Goal: Information Seeking & Learning: Learn about a topic

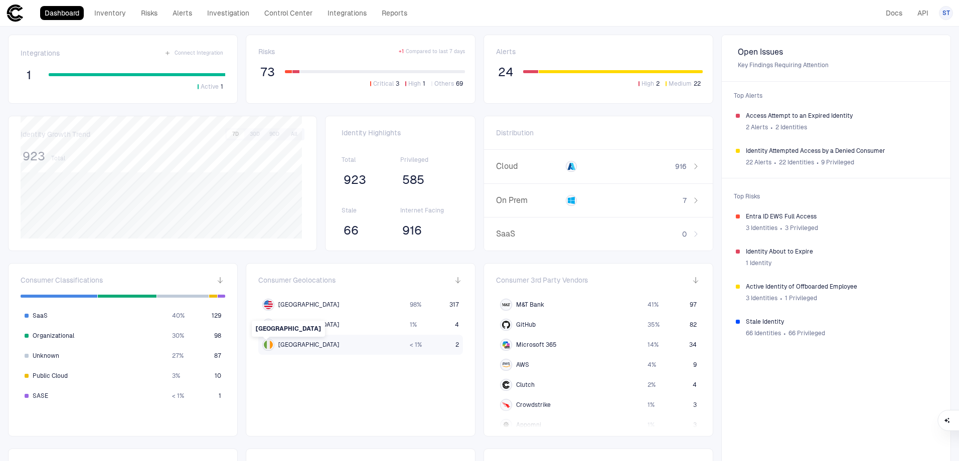
click at [267, 348] on img at bounding box center [268, 345] width 9 height 9
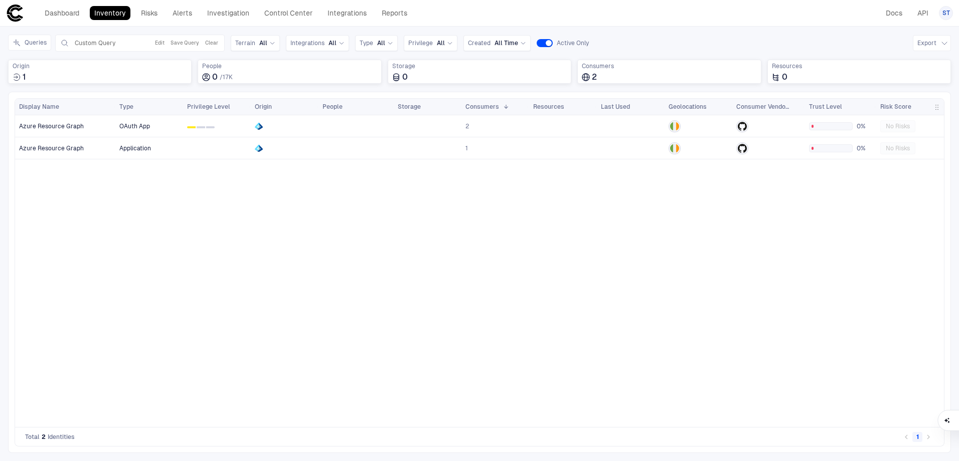
drag, startPoint x: 275, startPoint y: 235, endPoint x: 221, endPoint y: 191, distance: 70.6
click at [275, 235] on div "OAuth App 0 1 2 2 0% No Risks Application 1 0% No Risks" at bounding box center [529, 271] width 829 height 312
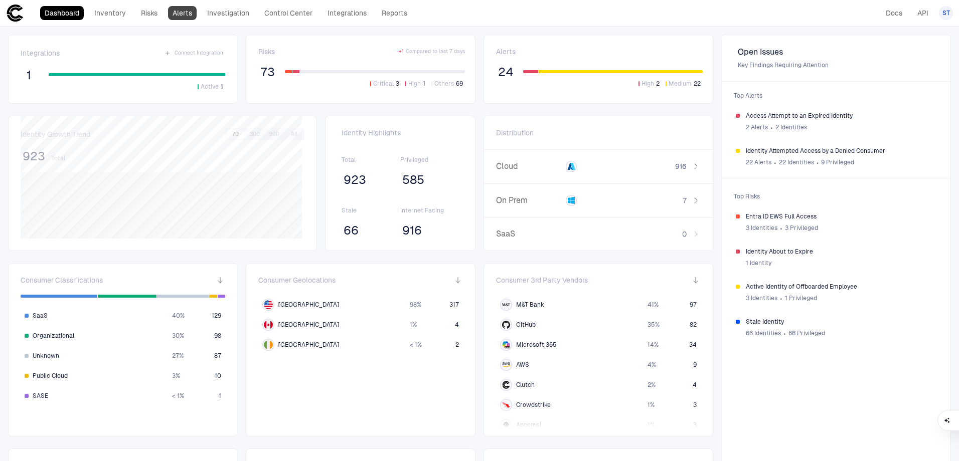
click at [184, 9] on link "Alerts" at bounding box center [182, 13] width 29 height 14
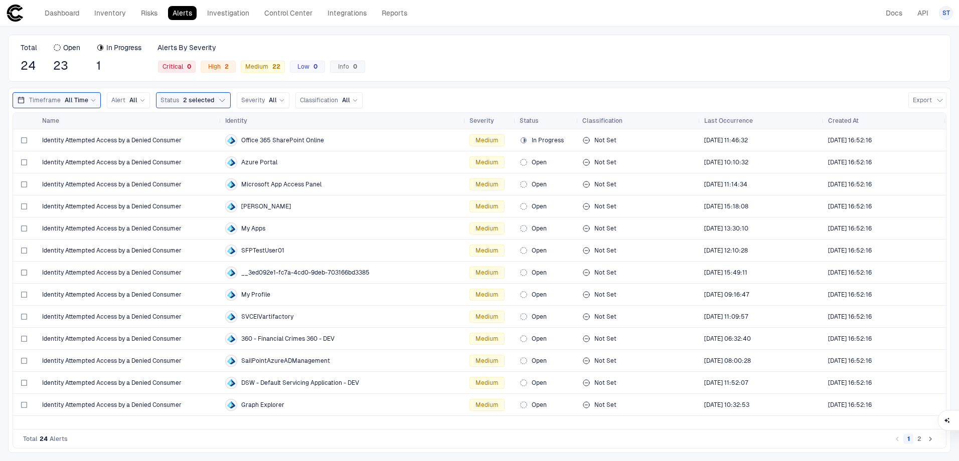
drag, startPoint x: 526, startPoint y: 66, endPoint x: 524, endPoint y: 74, distance: 8.3
click at [526, 74] on div "Total 24 Open 23 In Progress 1 Alerts By Severity Critical 0 High 2 Medium 22 L…" at bounding box center [479, 58] width 943 height 47
click at [463, 59] on div "Total 24 Open 23 In Progress 1 Alerts By Severity Critical 0 High 2 Medium 22 L…" at bounding box center [479, 58] width 943 height 47
click at [147, 18] on link "Risks" at bounding box center [149, 13] width 26 height 14
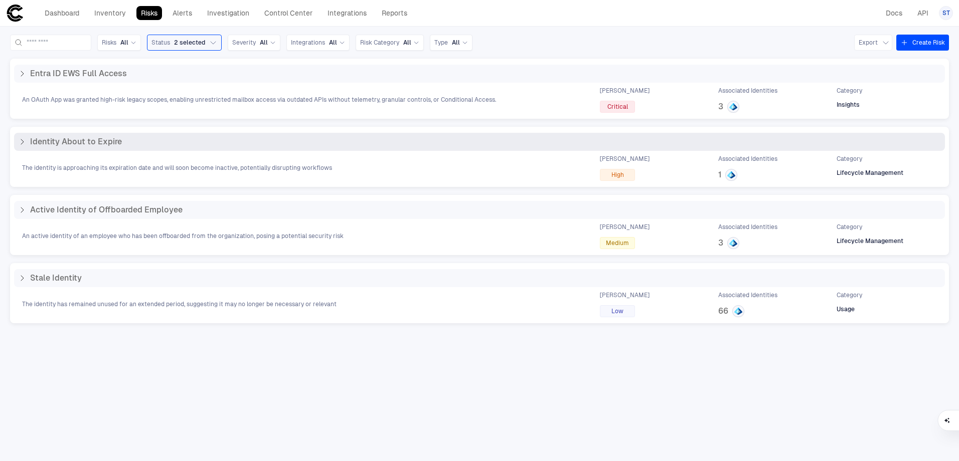
click at [170, 162] on div "The identity is approaching its expiration date and will soon become inactive, …" at bounding box center [479, 168] width 931 height 26
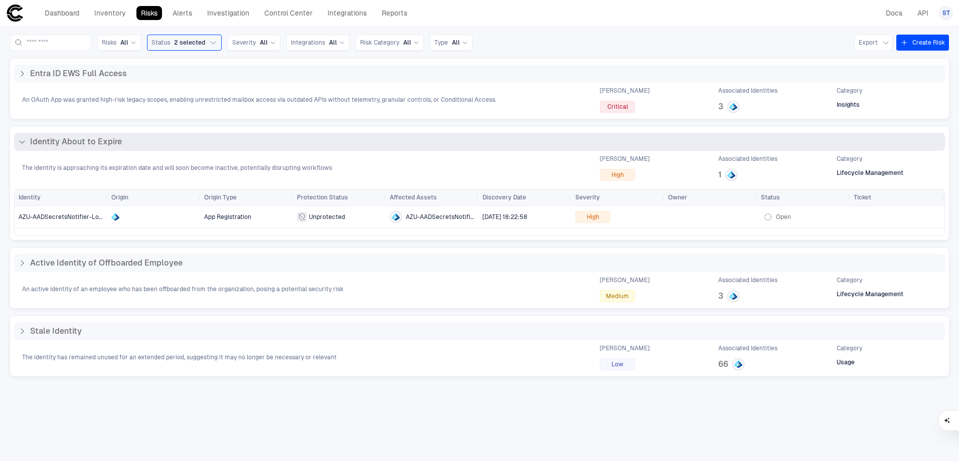
click at [415, 155] on div "The identity is approaching its expiration date and will soon become inactive, …" at bounding box center [479, 168] width 931 height 26
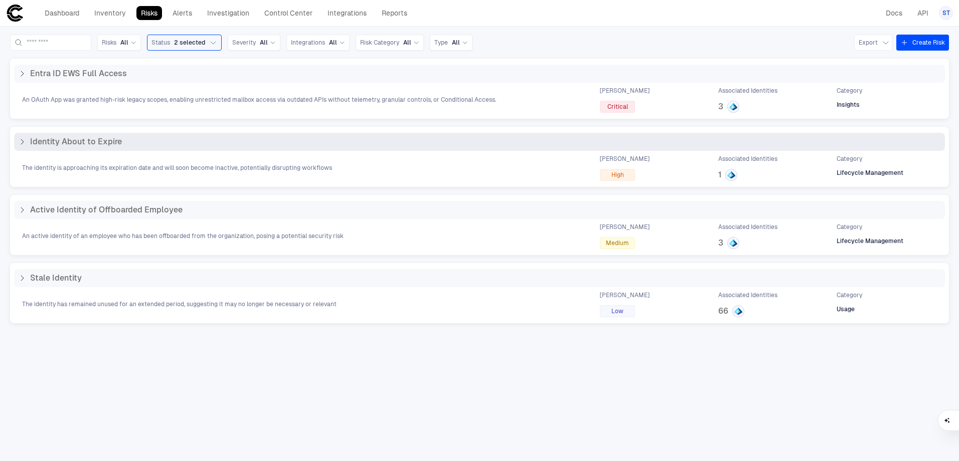
click at [415, 155] on div "The identity is approaching its expiration date and will soon become inactive, …" at bounding box center [479, 168] width 931 height 26
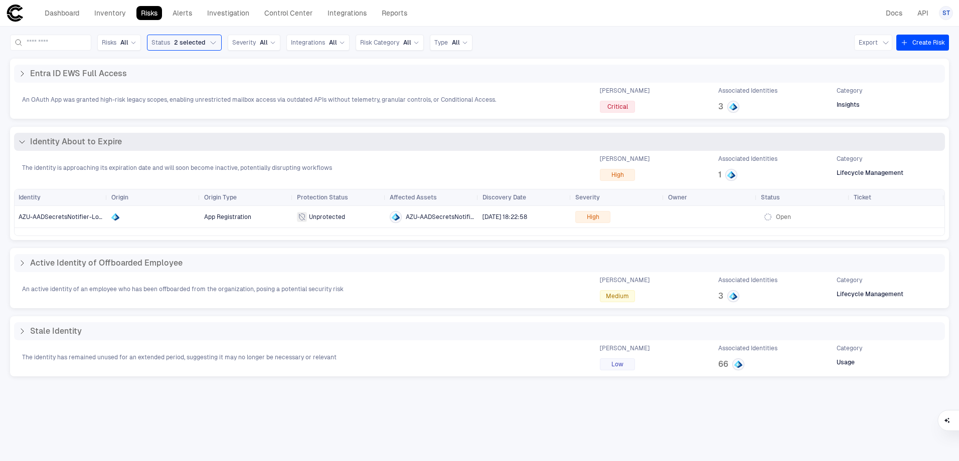
click at [118, 149] on div "Identity About to Expire" at bounding box center [479, 142] width 931 height 18
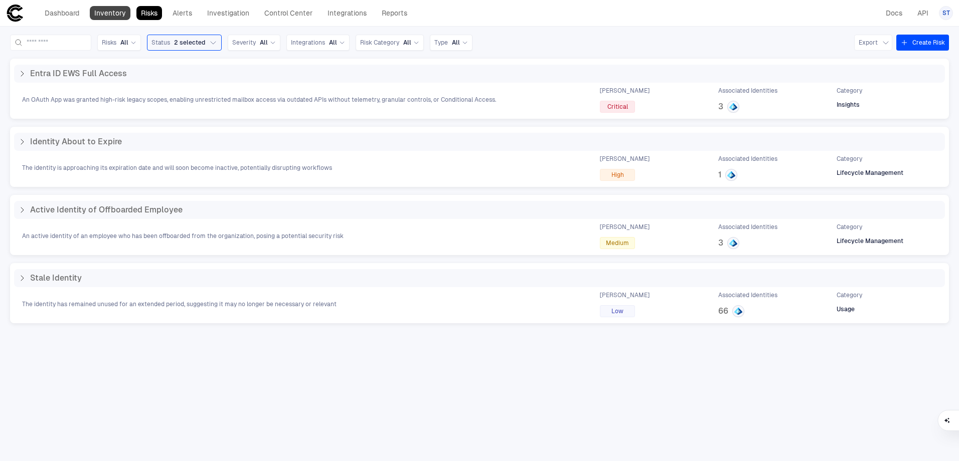
click at [109, 11] on link "Inventory" at bounding box center [110, 13] width 41 height 14
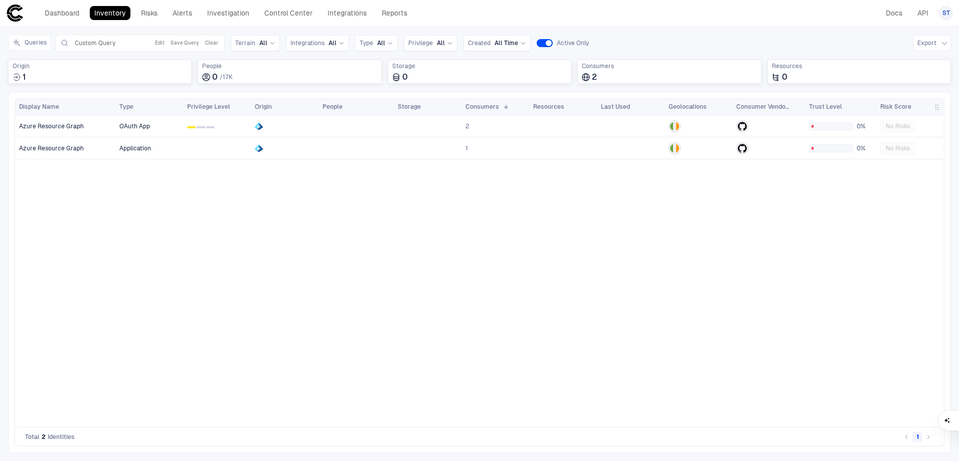
click at [156, 5] on div "Dashboard Inventory Risks Alerts Investigation Control Center Integrations Repo…" at bounding box center [209, 13] width 406 height 18
click at [155, 12] on link "Risks" at bounding box center [149, 13] width 26 height 14
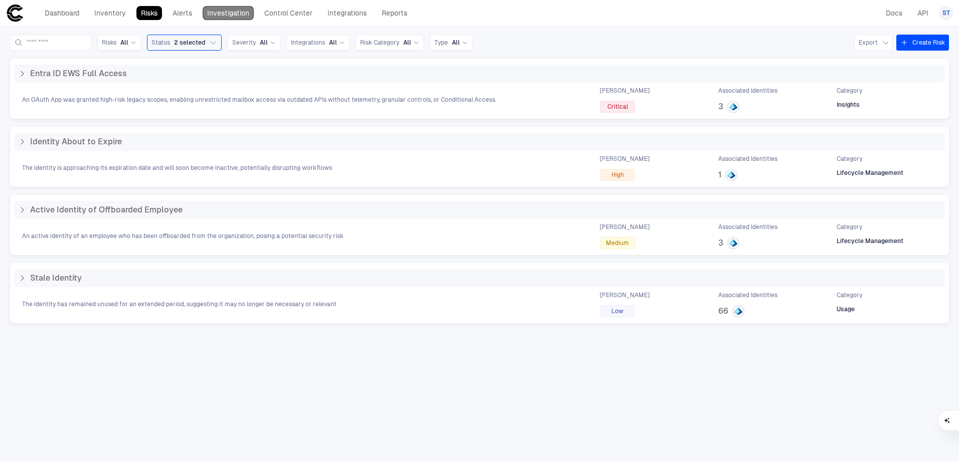
click at [223, 11] on link "Investigation" at bounding box center [228, 13] width 51 height 14
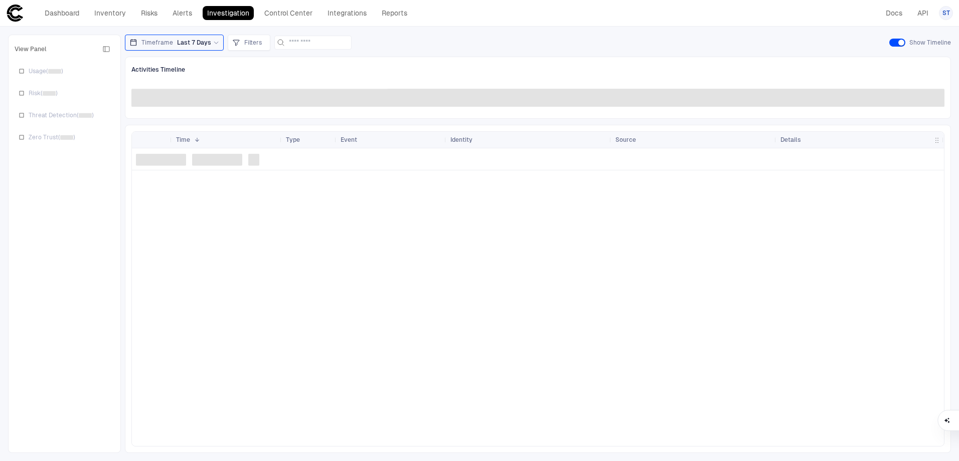
drag, startPoint x: 238, startPoint y: 60, endPoint x: 512, endPoint y: 46, distance: 274.7
click at [512, 46] on div "Timeframe Last 7 Days Filters Show Timeline" at bounding box center [538, 43] width 826 height 16
click at [304, 43] on input at bounding box center [319, 42] width 60 height 13
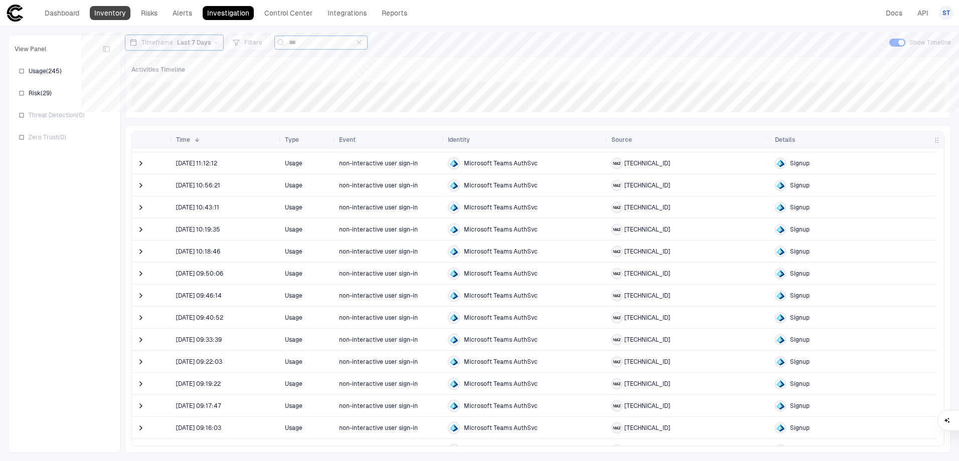
type input "***"
click at [113, 16] on link "Inventory" at bounding box center [110, 13] width 41 height 14
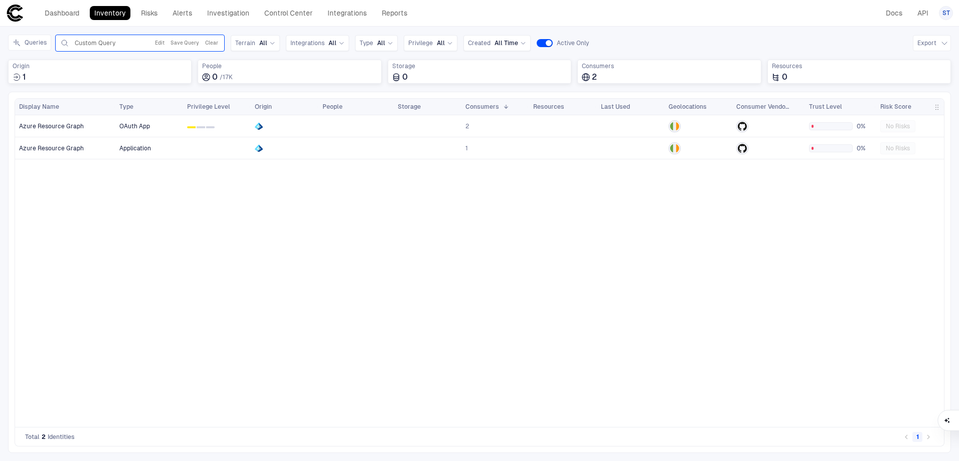
click at [104, 41] on span "Custom Query" at bounding box center [95, 43] width 41 height 8
click at [110, 40] on span "Custom Query" at bounding box center [95, 43] width 41 height 8
click at [97, 46] on span "Custom Query" at bounding box center [95, 43] width 41 height 8
click at [532, 14] on div "Dashboard Inventory Risks Alerts Investigation Control Center Integrations Repo…" at bounding box center [479, 13] width 947 height 18
drag, startPoint x: 467, startPoint y: 11, endPoint x: 449, endPoint y: 8, distance: 18.2
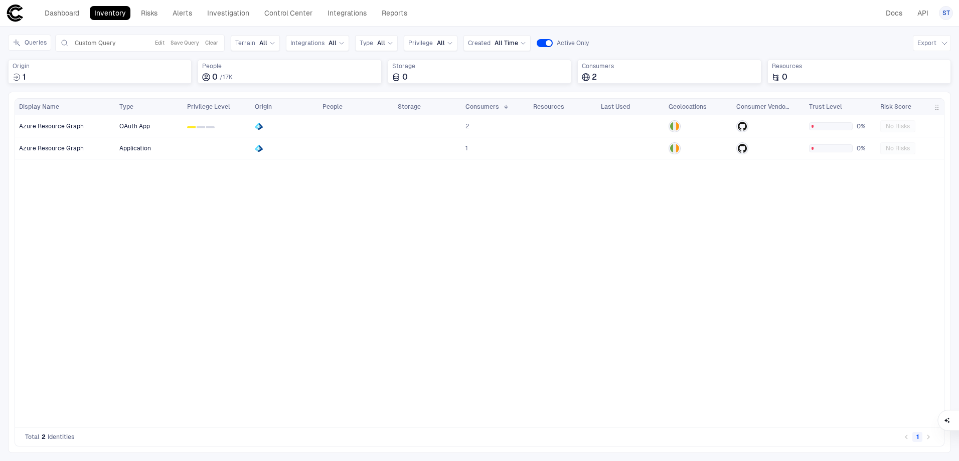
click at [468, 11] on div "Dashboard Inventory Risks Alerts Investigation Control Center Integrations Repo…" at bounding box center [479, 13] width 947 height 18
click at [95, 43] on span "Custom Query" at bounding box center [95, 43] width 41 height 8
click at [214, 43] on button "Clear" at bounding box center [211, 43] width 17 height 12
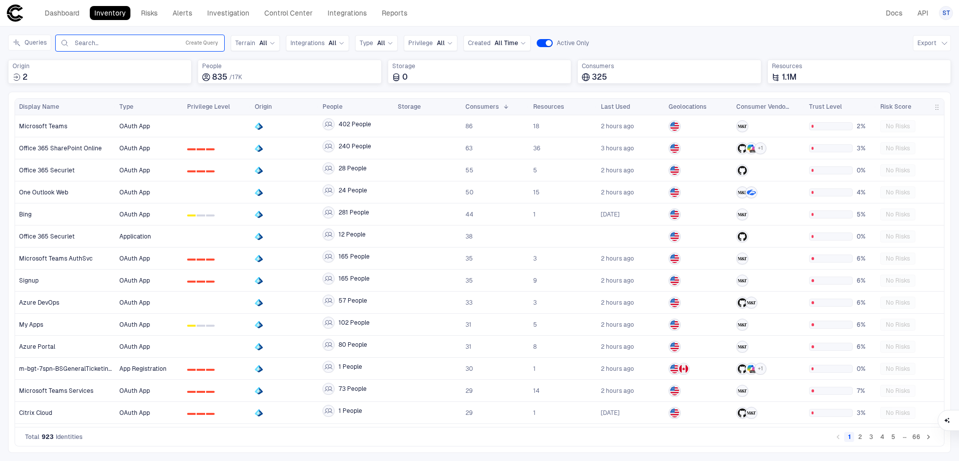
click at [123, 41] on input "text" at bounding box center [125, 43] width 102 height 8
click at [172, 74] on div "SVC Accts created last 90 days" at bounding box center [140, 70] width 152 height 9
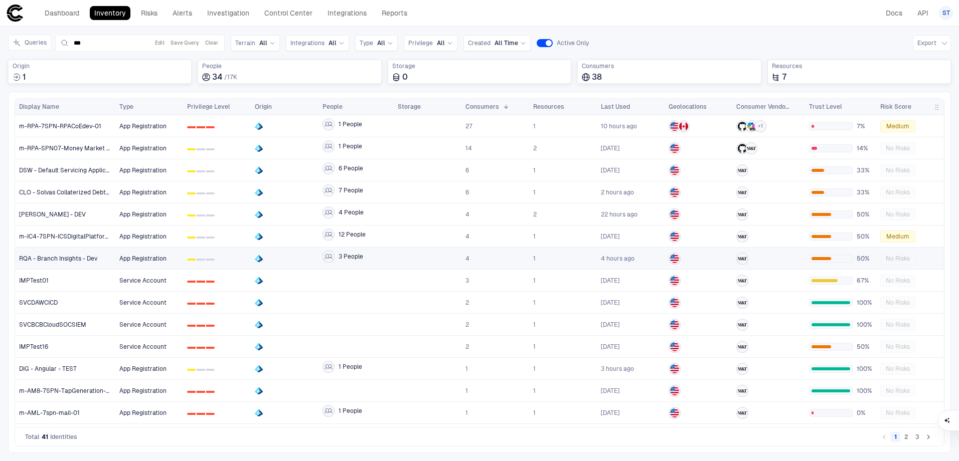
type input "***"
click at [73, 257] on span "RQA - Branch Insights - Dev" at bounding box center [58, 259] width 78 height 8
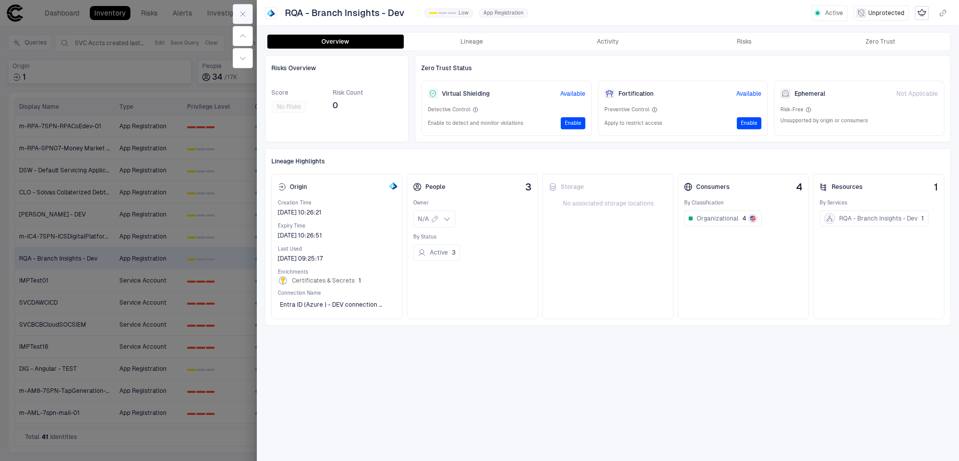
click at [245, 15] on icon "button" at bounding box center [243, 14] width 8 height 8
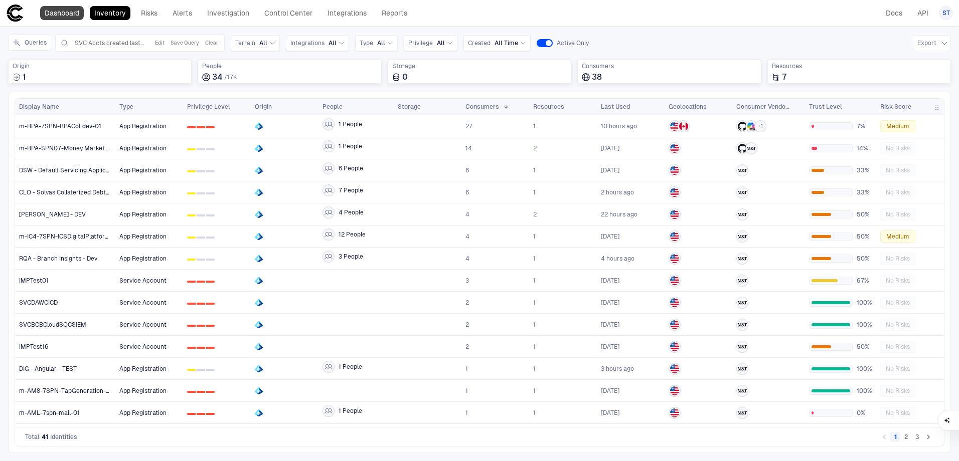
click at [75, 8] on link "Dashboard" at bounding box center [62, 13] width 44 height 14
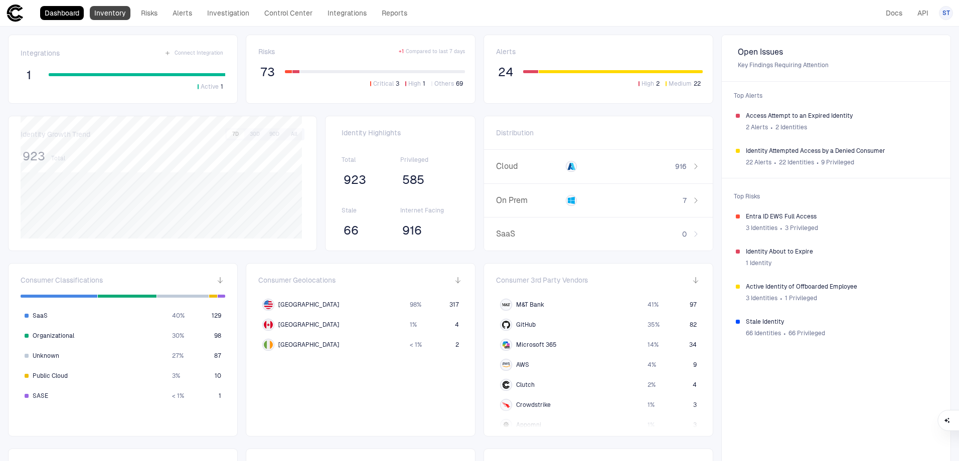
drag, startPoint x: 112, startPoint y: 12, endPoint x: 101, endPoint y: 11, distance: 10.6
click at [101, 11] on link "Inventory" at bounding box center [110, 13] width 41 height 14
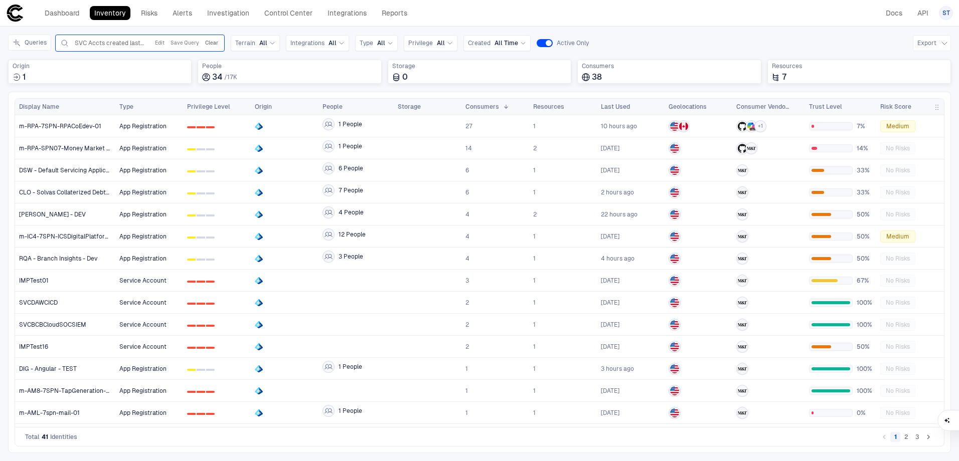
click at [209, 41] on button "Clear" at bounding box center [211, 43] width 17 height 12
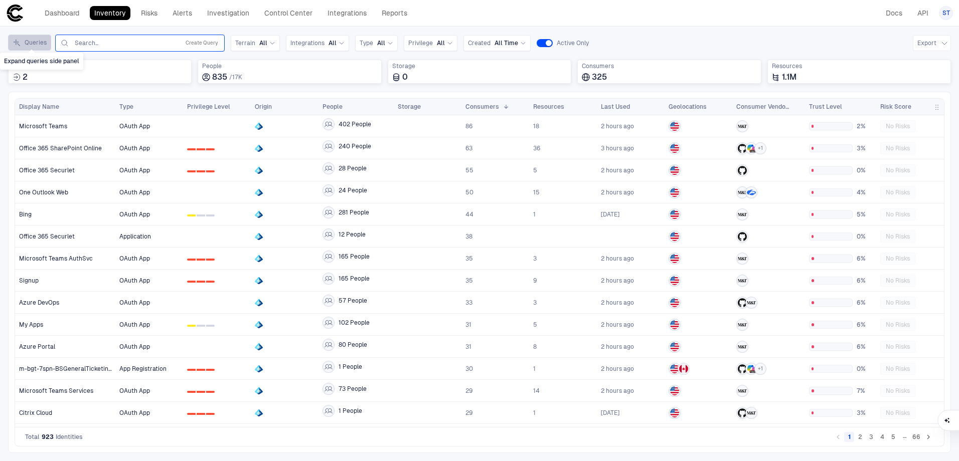
click at [34, 41] on button "Queries" at bounding box center [29, 43] width 43 height 16
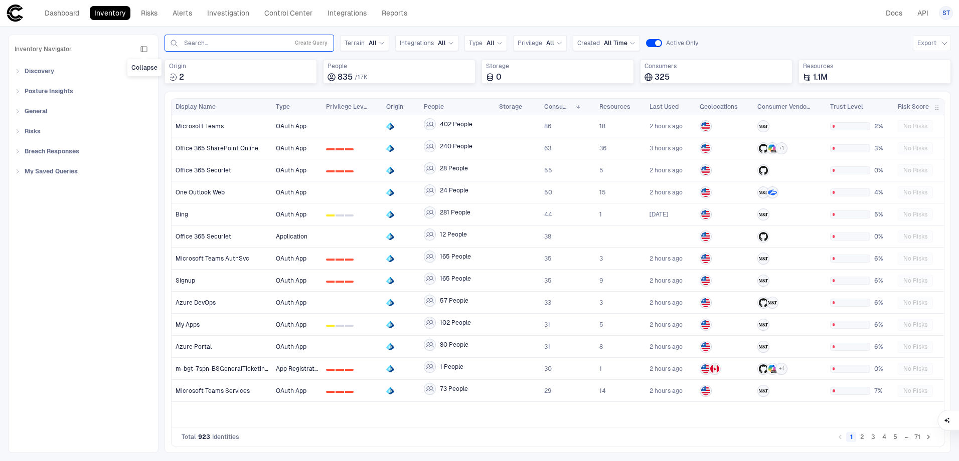
click at [146, 45] on icon "button" at bounding box center [144, 49] width 8 height 8
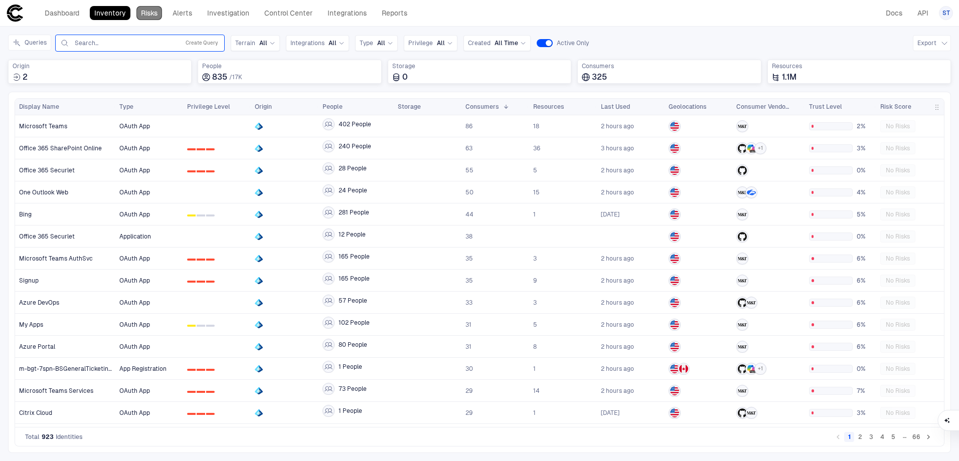
click at [162, 14] on link "Risks" at bounding box center [149, 13] width 26 height 14
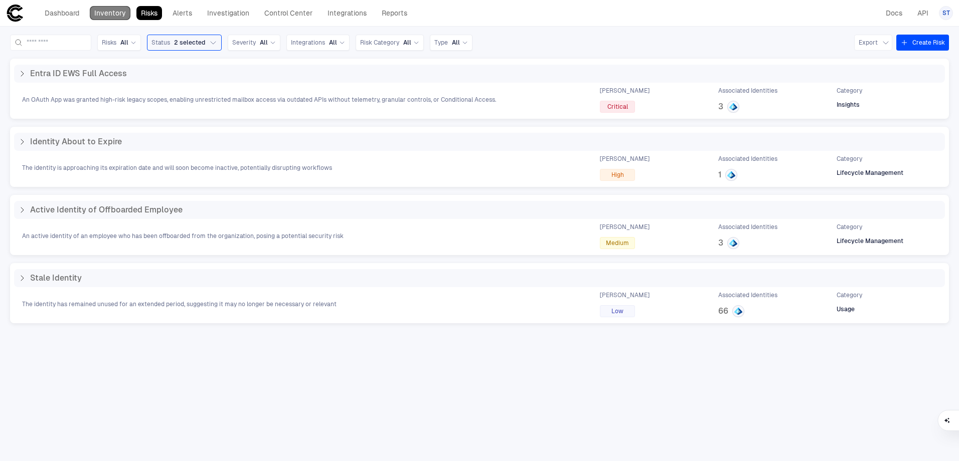
click at [111, 13] on link "Inventory" at bounding box center [110, 13] width 41 height 14
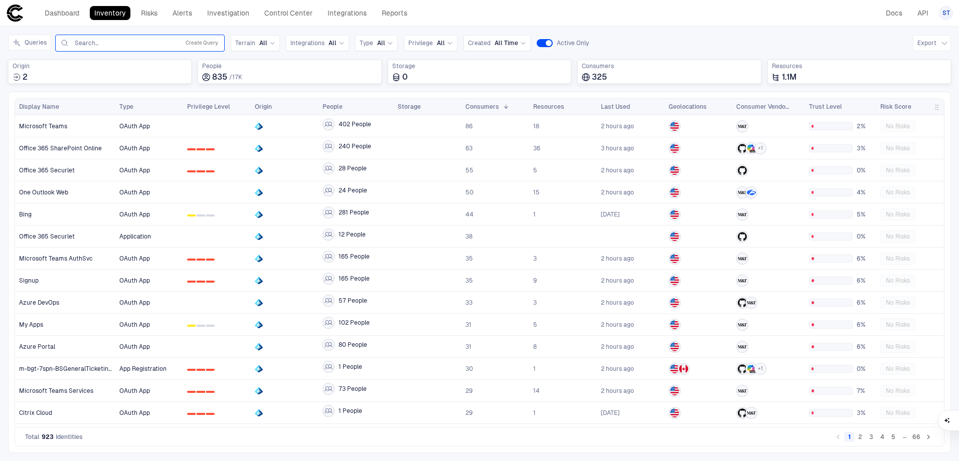
click at [94, 43] on input "text" at bounding box center [125, 43] width 102 height 8
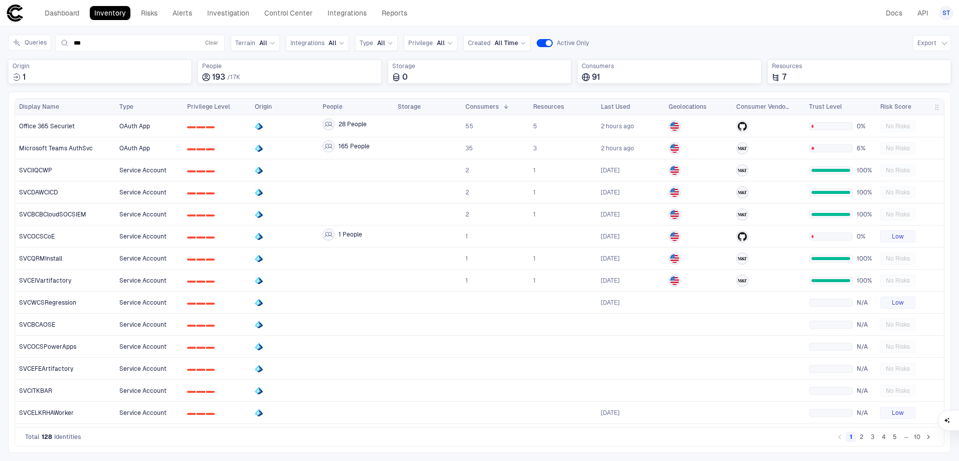
type input "***"
click at [863, 441] on button "2" at bounding box center [862, 437] width 10 height 10
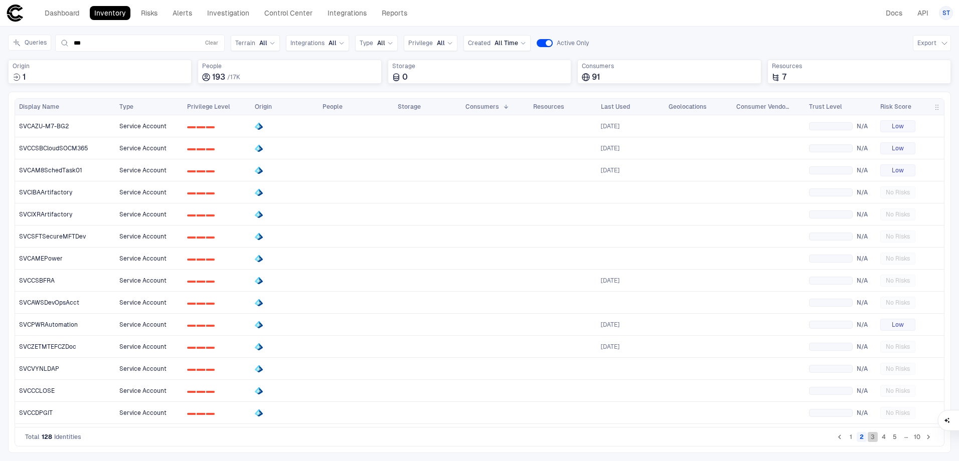
click at [871, 440] on button "3" at bounding box center [873, 437] width 10 height 10
click at [887, 438] on button "4" at bounding box center [884, 437] width 10 height 10
click at [50, 331] on div "SVCAXFBAR" at bounding box center [65, 324] width 93 height 21
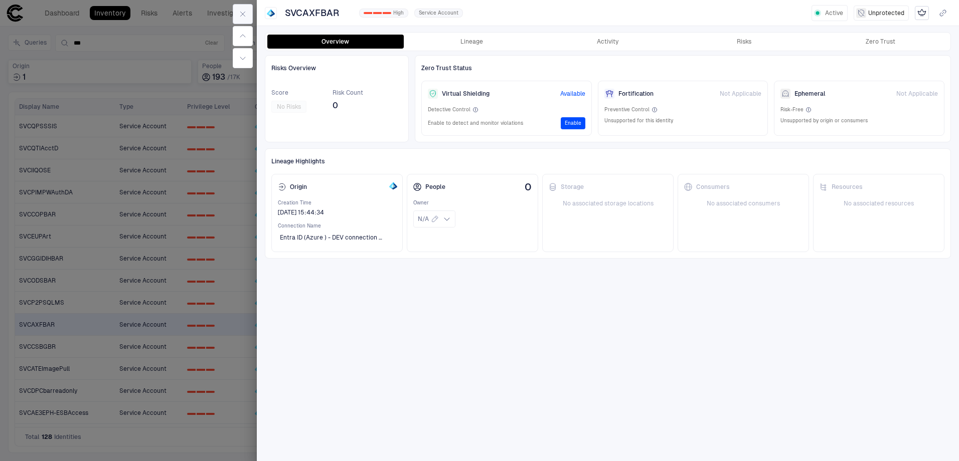
click at [243, 13] on icon "button" at bounding box center [243, 14] width 8 height 8
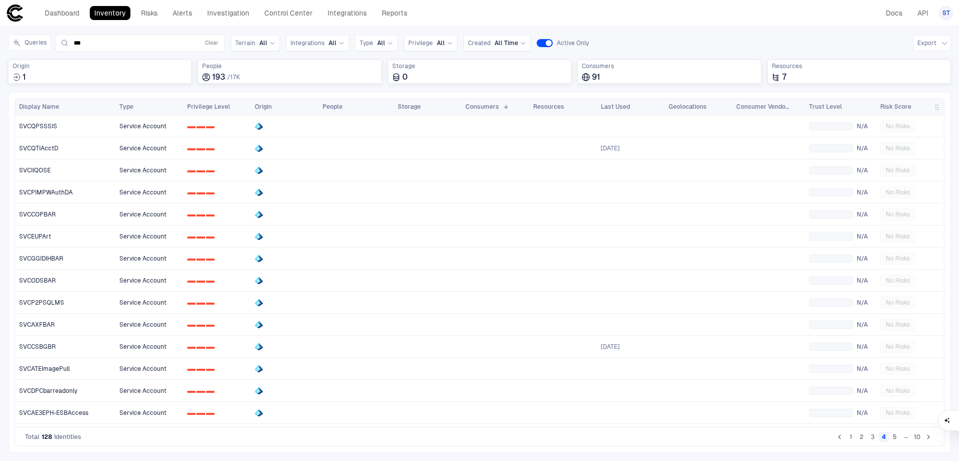
click at [673, 39] on div "Queries *** Clear Terrain All Integrations All Type All Privilege All Created A…" at bounding box center [479, 43] width 943 height 17
click at [636, 32] on div "Inventory Navigator Discovery AD Service Accounts Access from Non-Org Addresses…" at bounding box center [479, 244] width 959 height 435
click at [751, 34] on div "Inventory Navigator Discovery AD Service Accounts Access from Non-Org Addresses…" at bounding box center [479, 244] width 959 height 435
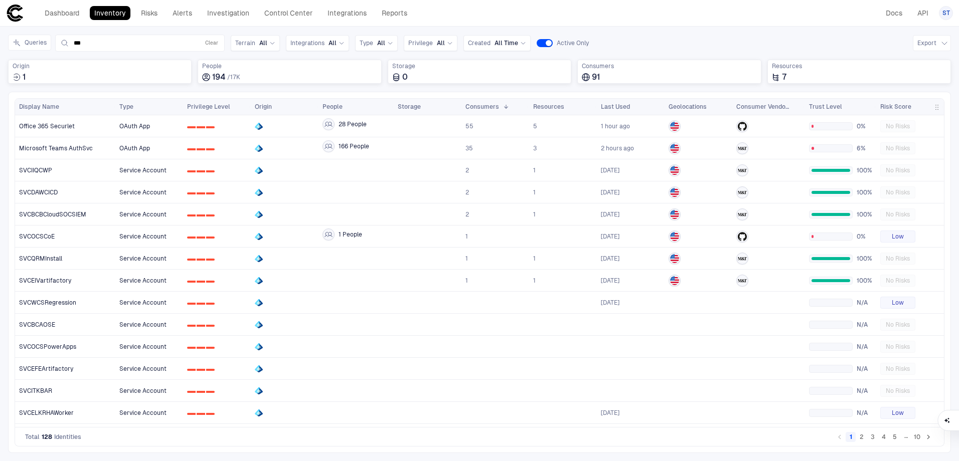
click at [194, 8] on link "Alerts" at bounding box center [182, 13] width 29 height 14
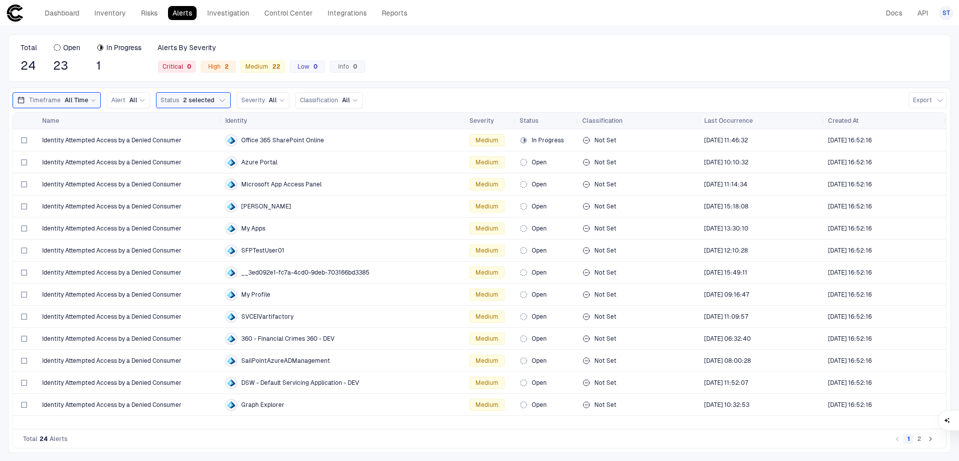
click at [490, 10] on div "Dashboard Inventory Risks Alerts Investigation Control Center Integrations Repo…" at bounding box center [479, 13] width 947 height 18
click at [540, 13] on div "Dashboard Inventory Risks Alerts Investigation Control Center Integrations Repo…" at bounding box center [479, 13] width 947 height 18
click at [591, 45] on div "Total 24 Open 23 In Progress 1 Alerts By Severity Critical 0 High 2 Medium 22 L…" at bounding box center [479, 58] width 943 height 47
click at [586, 13] on div "Dashboard Inventory Risks Alerts Investigation Control Center Integrations Repo…" at bounding box center [479, 13] width 947 height 18
